Goal: Task Accomplishment & Management: Manage account settings

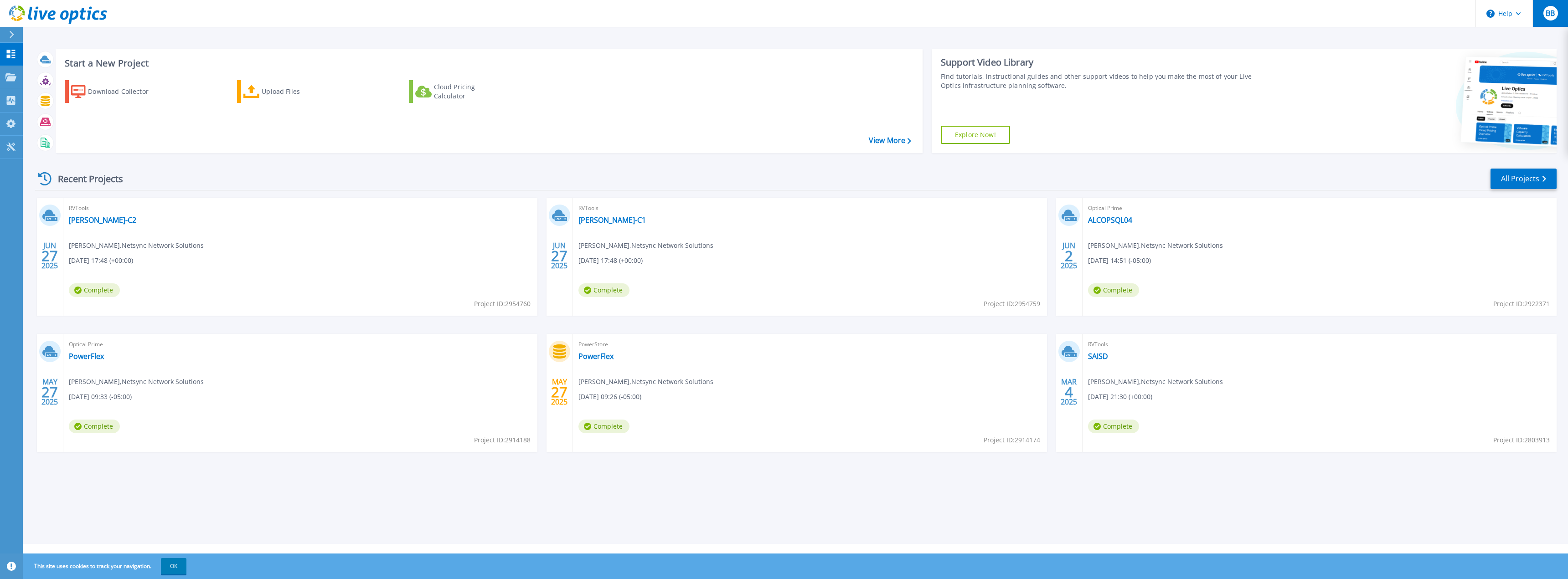
click at [1550, 16] on span "BB" at bounding box center [1550, 13] width 9 height 7
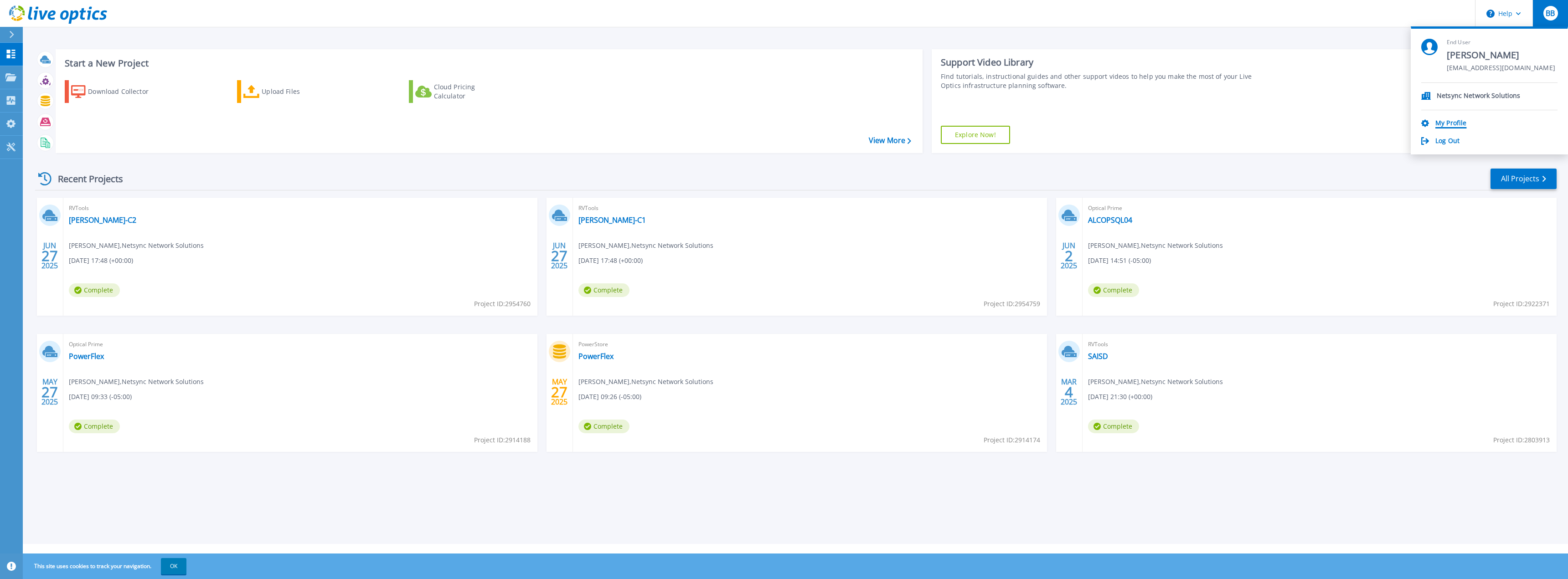
click at [1447, 121] on link "My Profile" at bounding box center [1450, 124] width 31 height 9
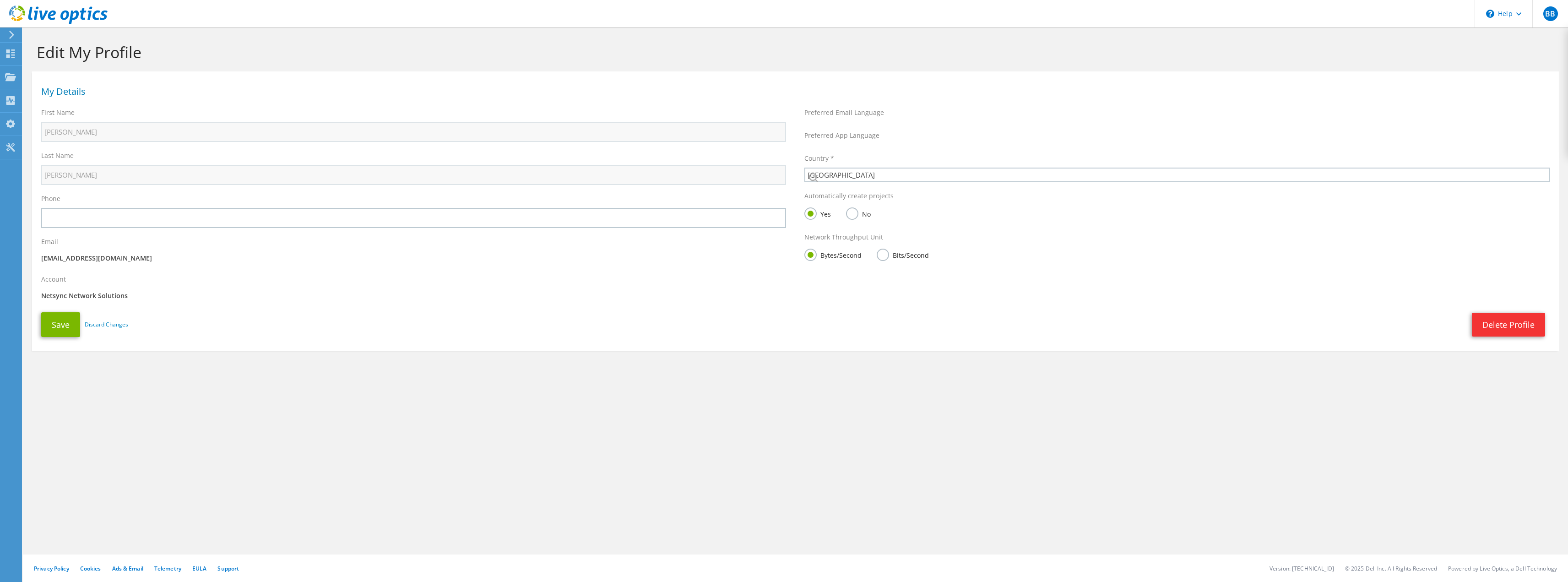
select select "224"
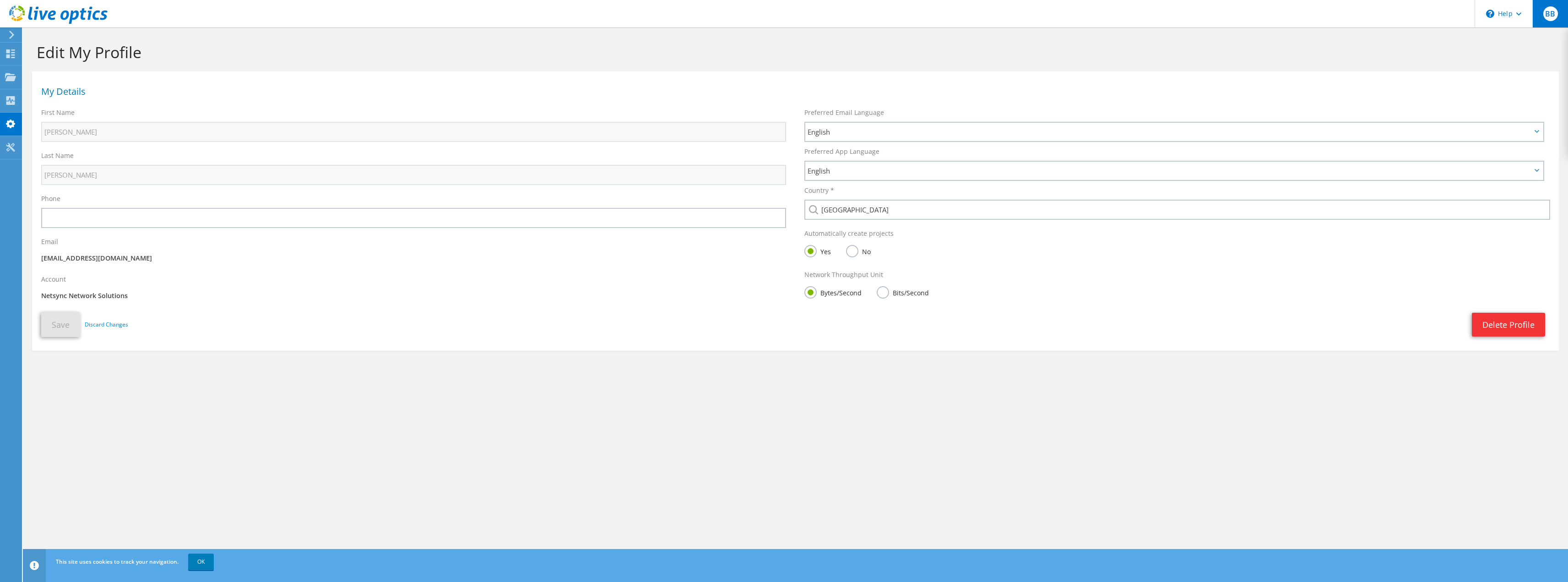
click at [1545, 14] on span "BB" at bounding box center [1551, 14] width 15 height 15
